Goal: Information Seeking & Learning: Learn about a topic

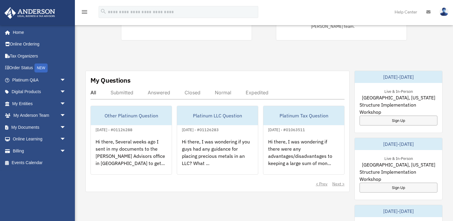
scroll to position [188, 0]
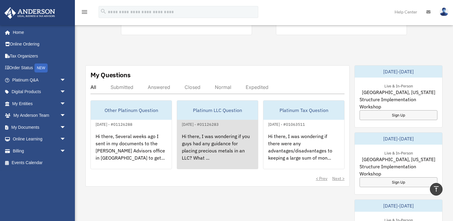
click at [208, 154] on div "Hi there, I was wondering if you guys had any guidance for placing precious met…" at bounding box center [217, 151] width 81 height 47
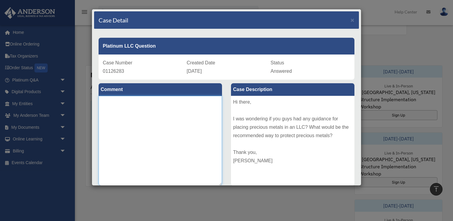
click at [194, 148] on textarea at bounding box center [161, 141] width 124 height 90
click at [353, 23] on div "Case Detail ×" at bounding box center [226, 20] width 265 height 18
click at [353, 21] on span "×" at bounding box center [353, 19] width 4 height 7
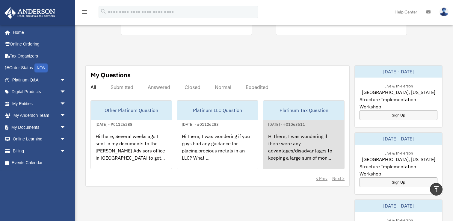
click at [271, 145] on div "Hi there, I was wondering if there were any advantages/disadvantages to keeping…" at bounding box center [304, 151] width 81 height 47
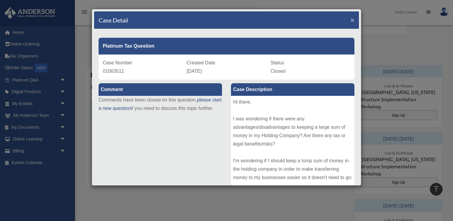
click at [353, 19] on span "×" at bounding box center [353, 19] width 4 height 7
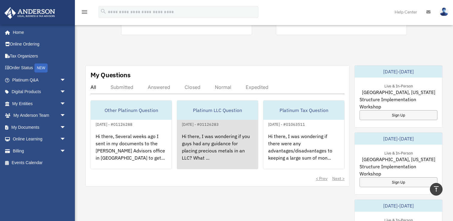
click at [207, 130] on div "Hi there, I was wondering if you guys had any guidance for placing precious met…" at bounding box center [217, 151] width 81 height 47
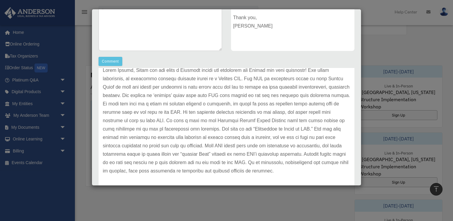
scroll to position [0, 0]
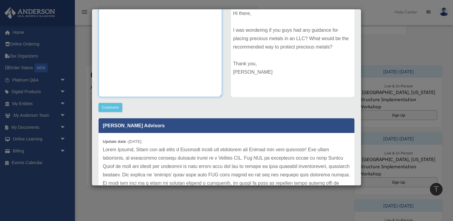
click at [166, 69] on textarea at bounding box center [161, 52] width 124 height 90
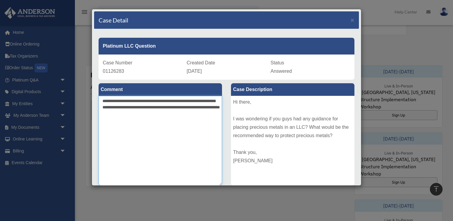
click at [159, 114] on textarea "**********" at bounding box center [161, 141] width 124 height 90
drag, startPoint x: 152, startPoint y: 108, endPoint x: 222, endPoint y: 146, distance: 79.3
click at [222, 146] on textarea "**********" at bounding box center [161, 141] width 124 height 90
click at [183, 150] on textarea "**********" at bounding box center [161, 141] width 124 height 90
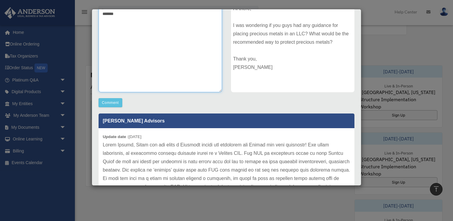
scroll to position [155, 0]
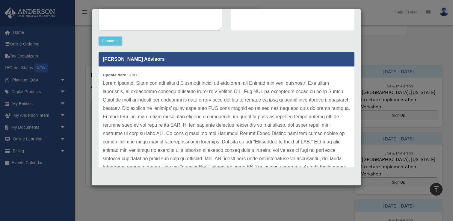
click at [166, 127] on p at bounding box center [227, 133] width 248 height 109
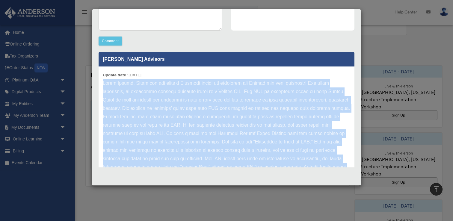
click at [166, 127] on p at bounding box center [227, 133] width 248 height 109
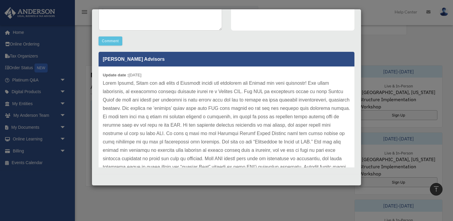
click at [171, 143] on p at bounding box center [227, 133] width 248 height 109
click at [186, 157] on p at bounding box center [227, 133] width 248 height 109
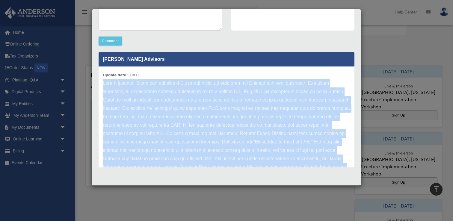
click at [186, 157] on p at bounding box center [227, 133] width 248 height 109
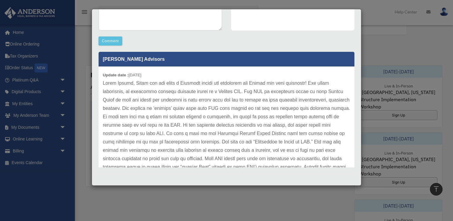
click at [199, 145] on p at bounding box center [227, 133] width 248 height 109
click at [209, 126] on p at bounding box center [227, 133] width 248 height 109
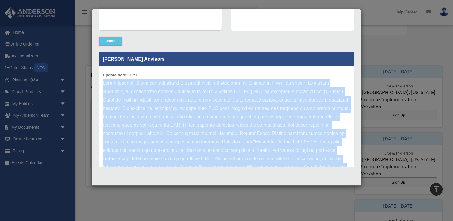
click at [209, 126] on p at bounding box center [227, 133] width 248 height 109
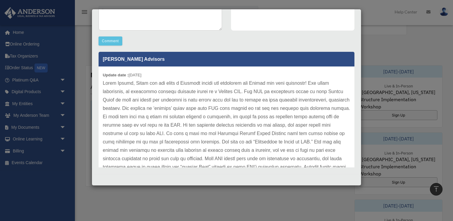
click at [201, 151] on p at bounding box center [227, 133] width 248 height 109
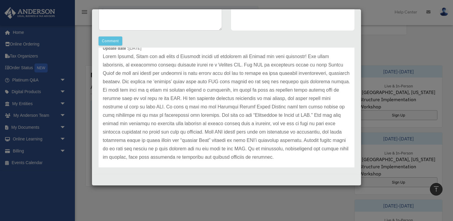
scroll to position [33, 0]
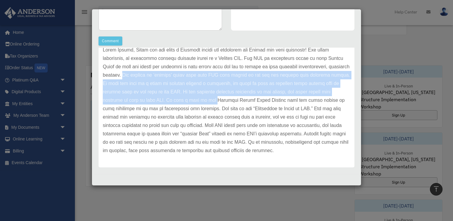
drag, startPoint x: 102, startPoint y: 76, endPoint x: 148, endPoint y: 96, distance: 50.0
click at [148, 96] on div "Update date : 09-30-2025" at bounding box center [227, 100] width 256 height 134
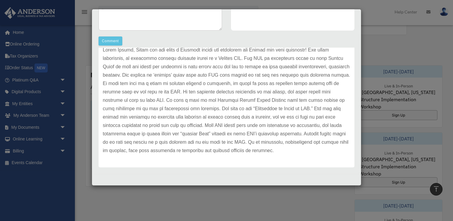
click at [226, 145] on p at bounding box center [227, 100] width 248 height 109
click at [225, 130] on p at bounding box center [227, 100] width 248 height 109
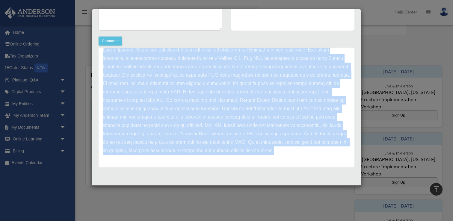
click at [225, 130] on p at bounding box center [227, 100] width 248 height 109
click at [178, 72] on p at bounding box center [227, 100] width 248 height 109
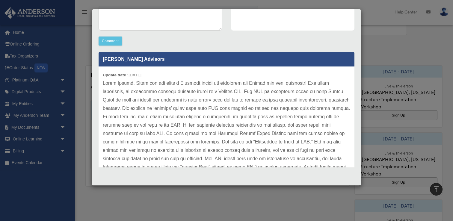
scroll to position [0, 0]
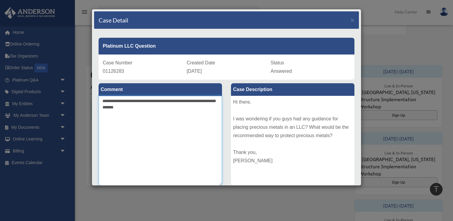
click at [174, 119] on textarea "**********" at bounding box center [161, 141] width 124 height 90
click at [174, 153] on textarea "**********" at bounding box center [161, 141] width 124 height 90
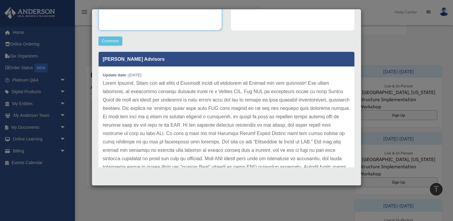
scroll to position [33, 0]
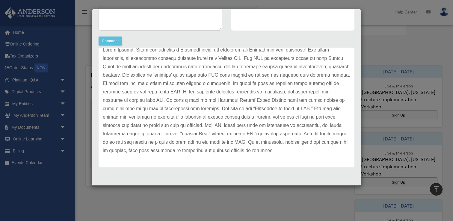
drag, startPoint x: 195, startPoint y: 109, endPoint x: 202, endPoint y: 109, distance: 7.2
click at [202, 109] on p at bounding box center [227, 100] width 248 height 109
drag, startPoint x: 194, startPoint y: 109, endPoint x: 251, endPoint y: 109, distance: 57.3
click at [251, 109] on p at bounding box center [227, 100] width 248 height 109
copy p "Assignment of Dinar to LLC"
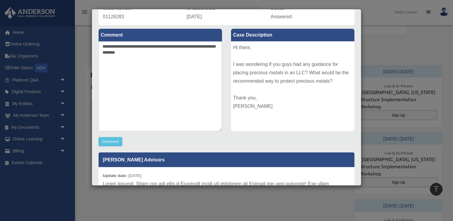
scroll to position [25, 0]
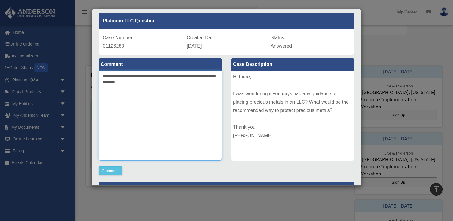
click at [216, 106] on textarea "**********" at bounding box center [161, 116] width 124 height 90
type textarea "**********"
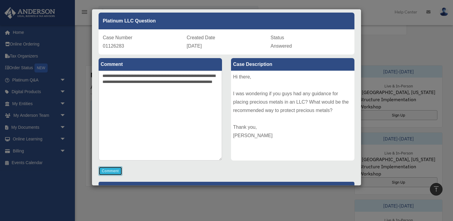
click at [114, 172] on button "Comment" at bounding box center [111, 171] width 24 height 9
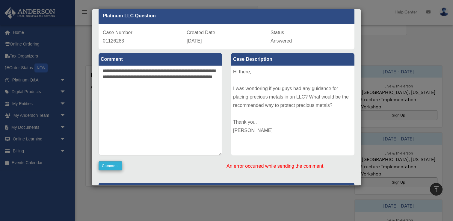
scroll to position [10, 0]
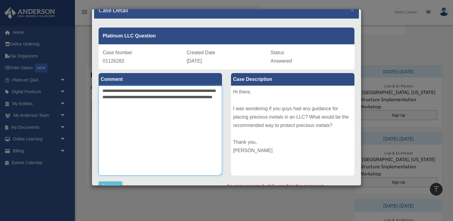
click at [123, 107] on textarea "**********" at bounding box center [161, 131] width 124 height 90
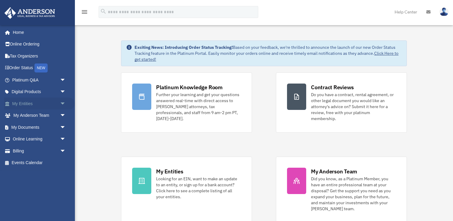
click at [62, 105] on span "arrow_drop_down" at bounding box center [66, 104] width 12 height 12
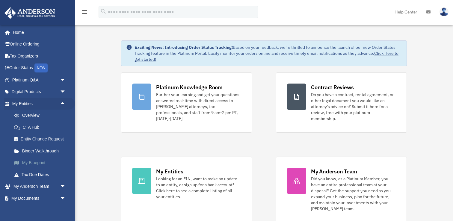
click at [45, 160] on link "My Blueprint" at bounding box center [41, 163] width 67 height 12
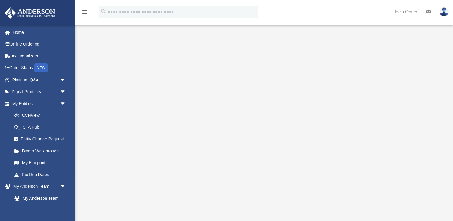
scroll to position [65, 0]
click at [443, 111] on div at bounding box center [264, 92] width 378 height 240
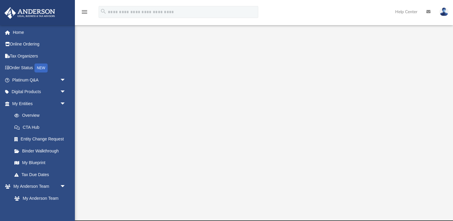
scroll to position [75, 0]
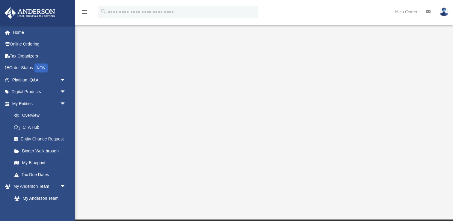
click at [432, 98] on div at bounding box center [264, 82] width 341 height 240
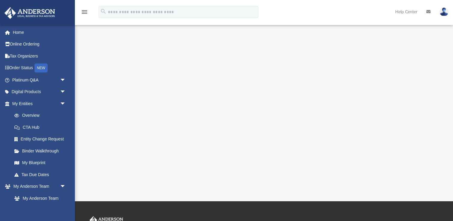
scroll to position [97, 0]
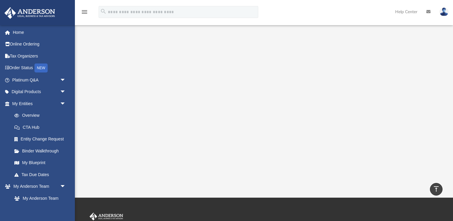
click at [259, 191] on div "App [EMAIL_ADDRESS][DOMAIN_NAME] Sign Out [EMAIL_ADDRESS][DOMAIN_NAME] Home Onl…" at bounding box center [226, 50] width 453 height 295
click at [67, 91] on span "arrow_drop_down" at bounding box center [66, 92] width 12 height 12
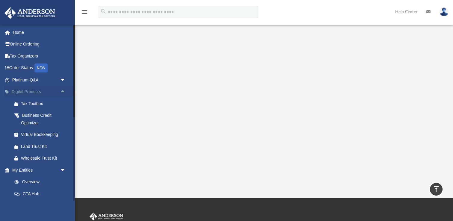
click at [66, 91] on span "arrow_drop_up" at bounding box center [66, 92] width 12 height 12
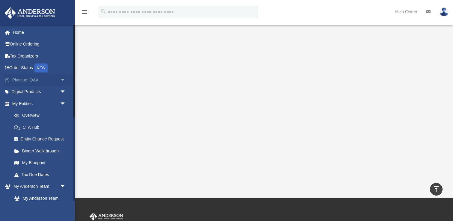
click at [66, 83] on span "arrow_drop_down" at bounding box center [66, 80] width 12 height 12
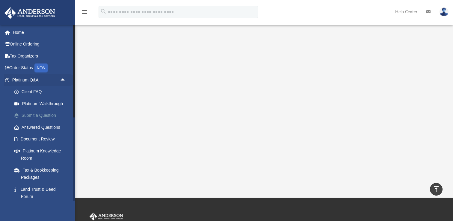
click at [47, 114] on link "Submit a Question" at bounding box center [41, 116] width 67 height 12
click at [30, 127] on link "Answered Questions" at bounding box center [41, 127] width 67 height 12
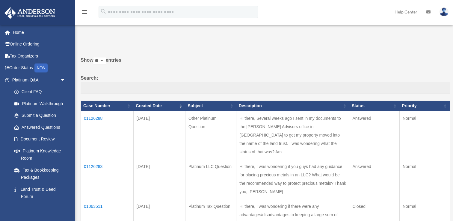
click at [95, 161] on td "01126283" at bounding box center [107, 179] width 53 height 40
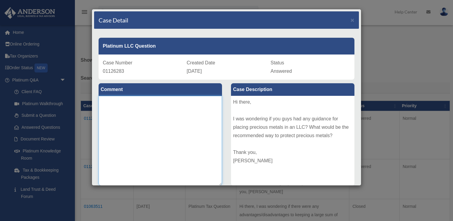
click at [170, 107] on textarea at bounding box center [161, 141] width 124 height 90
paste textarea "**********"
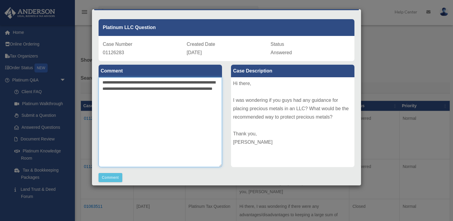
scroll to position [62, 0]
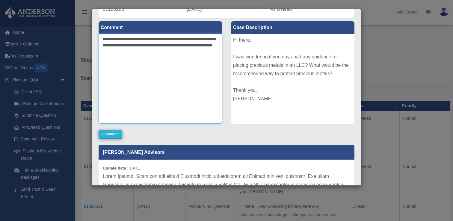
type textarea "**********"
click at [112, 133] on button "Comment" at bounding box center [111, 134] width 24 height 9
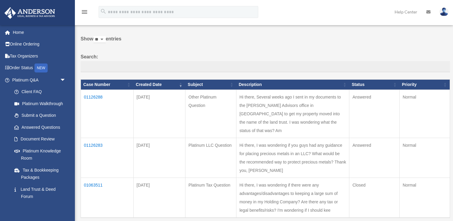
scroll to position [0, 0]
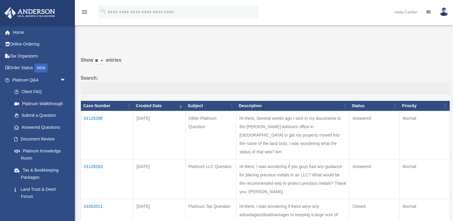
click at [97, 119] on td "01126288" at bounding box center [107, 135] width 53 height 48
click at [89, 116] on td "01126288" at bounding box center [107, 135] width 53 height 48
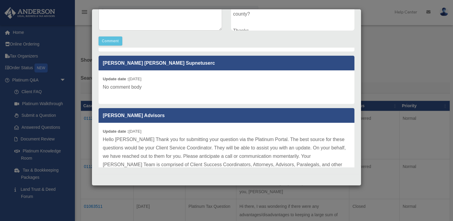
scroll to position [79, 0]
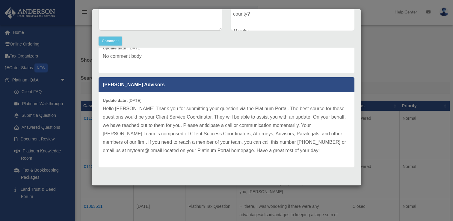
click at [205, 151] on p "Hello Wesley Thank you for submitting your question via the Platinum Portal. Th…" at bounding box center [227, 130] width 248 height 50
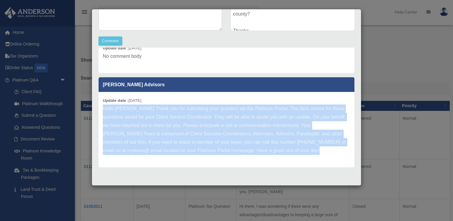
click at [205, 151] on p "Hello Wesley Thank you for submitting your question via the Platinum Portal. Th…" at bounding box center [227, 130] width 248 height 50
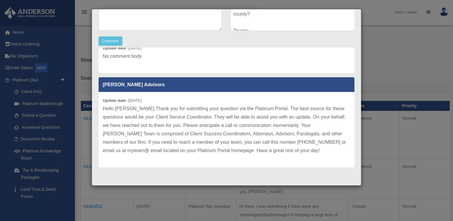
click at [204, 160] on div "Update date : 09-29-2025 Hello Wesley Thank you for submitting your question vi…" at bounding box center [227, 130] width 256 height 76
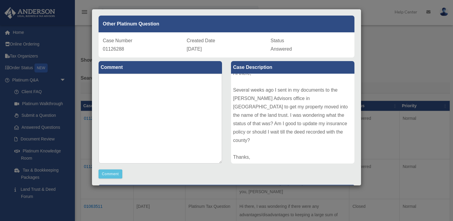
scroll to position [0, 0]
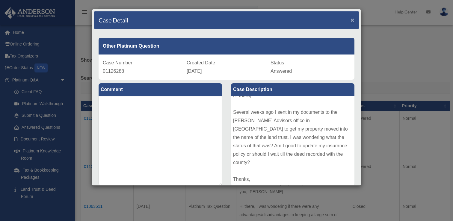
click at [354, 17] on span "×" at bounding box center [353, 19] width 4 height 7
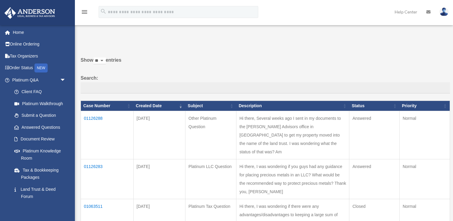
click at [332, 59] on label "Show ** ** ** *** entries" at bounding box center [266, 63] width 370 height 14
click at [106, 59] on select "** ** ** ***" at bounding box center [100, 61] width 12 height 7
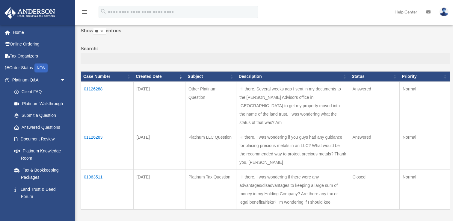
scroll to position [31, 0]
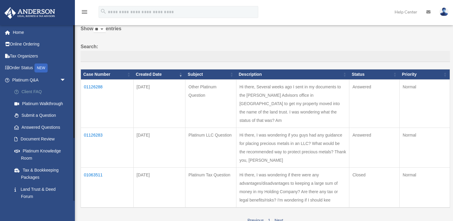
click at [50, 97] on link "Client FAQ" at bounding box center [41, 92] width 67 height 12
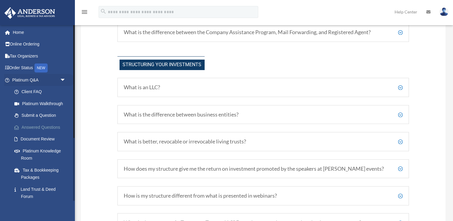
scroll to position [283, 0]
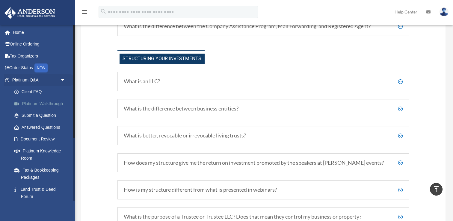
click at [58, 103] on link "Platinum Walkthrough" at bounding box center [41, 104] width 67 height 12
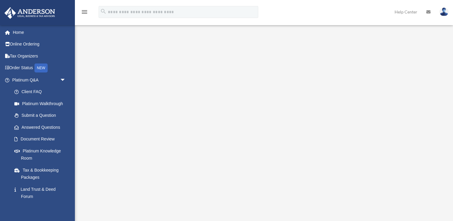
scroll to position [154, 0]
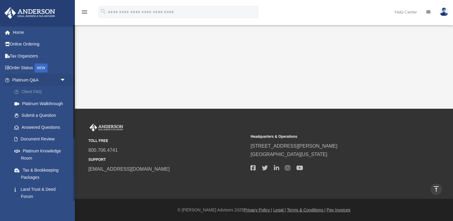
click at [23, 91] on link "Client FAQ" at bounding box center [41, 92] width 67 height 12
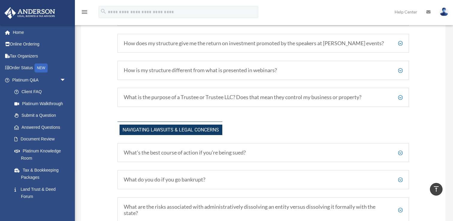
scroll to position [403, 0]
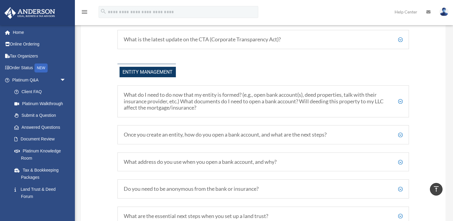
scroll to position [638, 0]
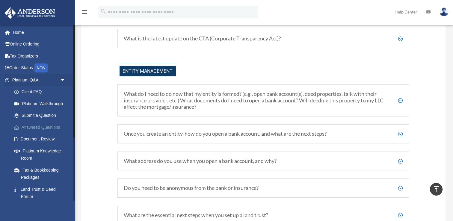
click at [46, 129] on link "Answered Questions" at bounding box center [41, 127] width 67 height 12
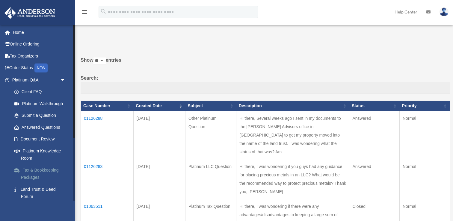
scroll to position [18, 0]
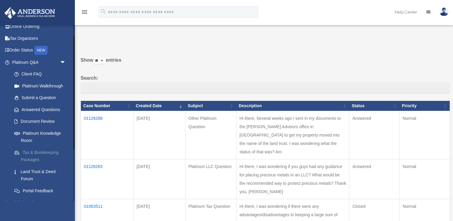
click at [47, 154] on link "Tax & Bookkeeping Packages" at bounding box center [41, 156] width 67 height 19
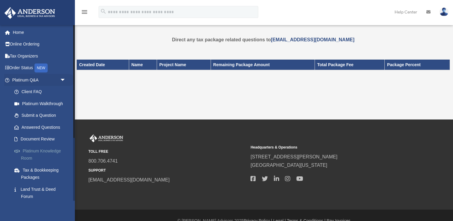
click at [43, 159] on link "Platinum Knowledge Room" at bounding box center [41, 154] width 67 height 19
